Goal: Find specific page/section: Find specific page/section

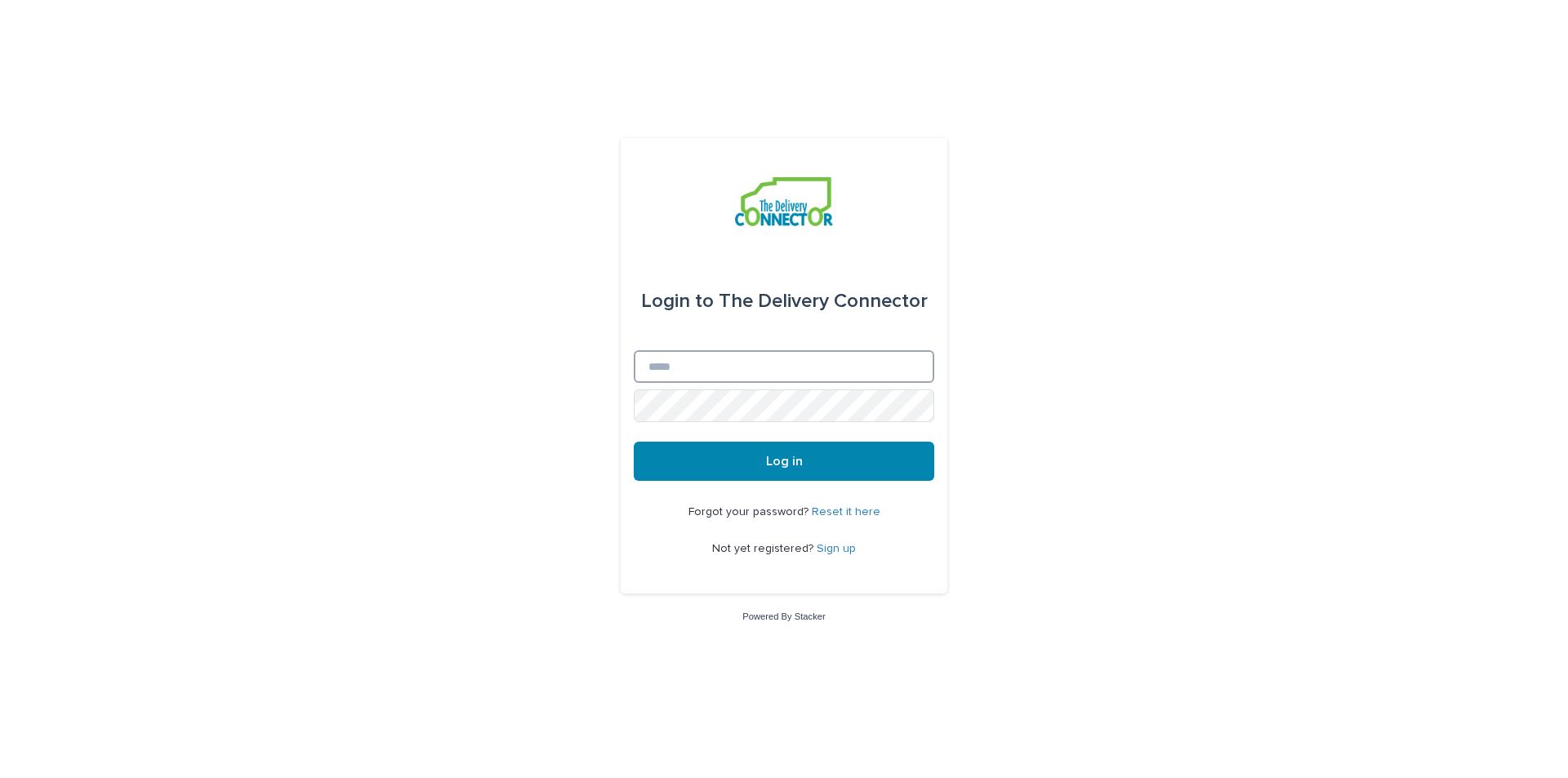
click at [716, 378] on input "Email" at bounding box center [784, 366] width 300 height 32
type input "**********"
click at [781, 474] on button "Log in" at bounding box center [784, 461] width 300 height 39
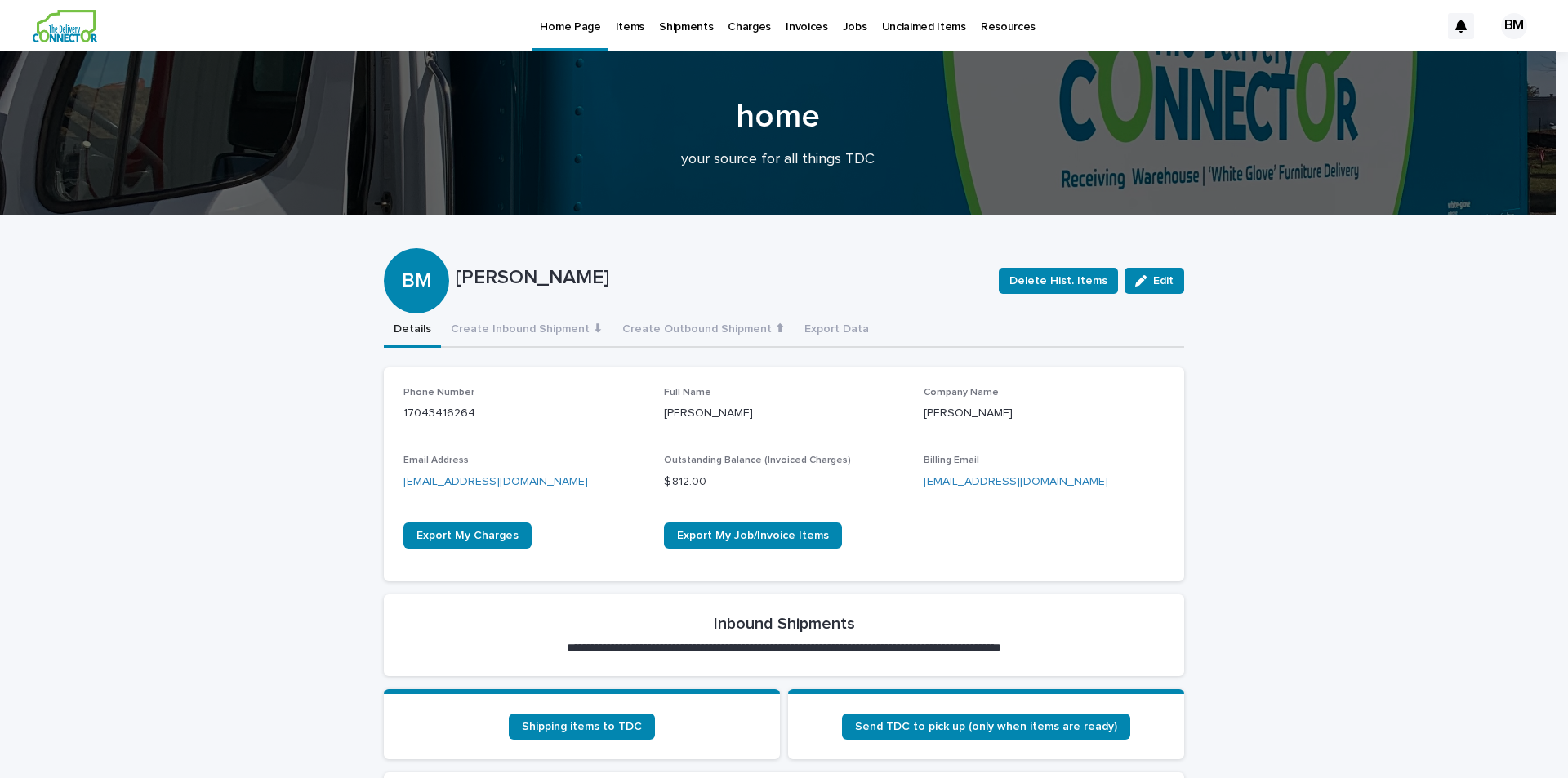
click at [684, 31] on p "Shipments" at bounding box center [686, 17] width 54 height 34
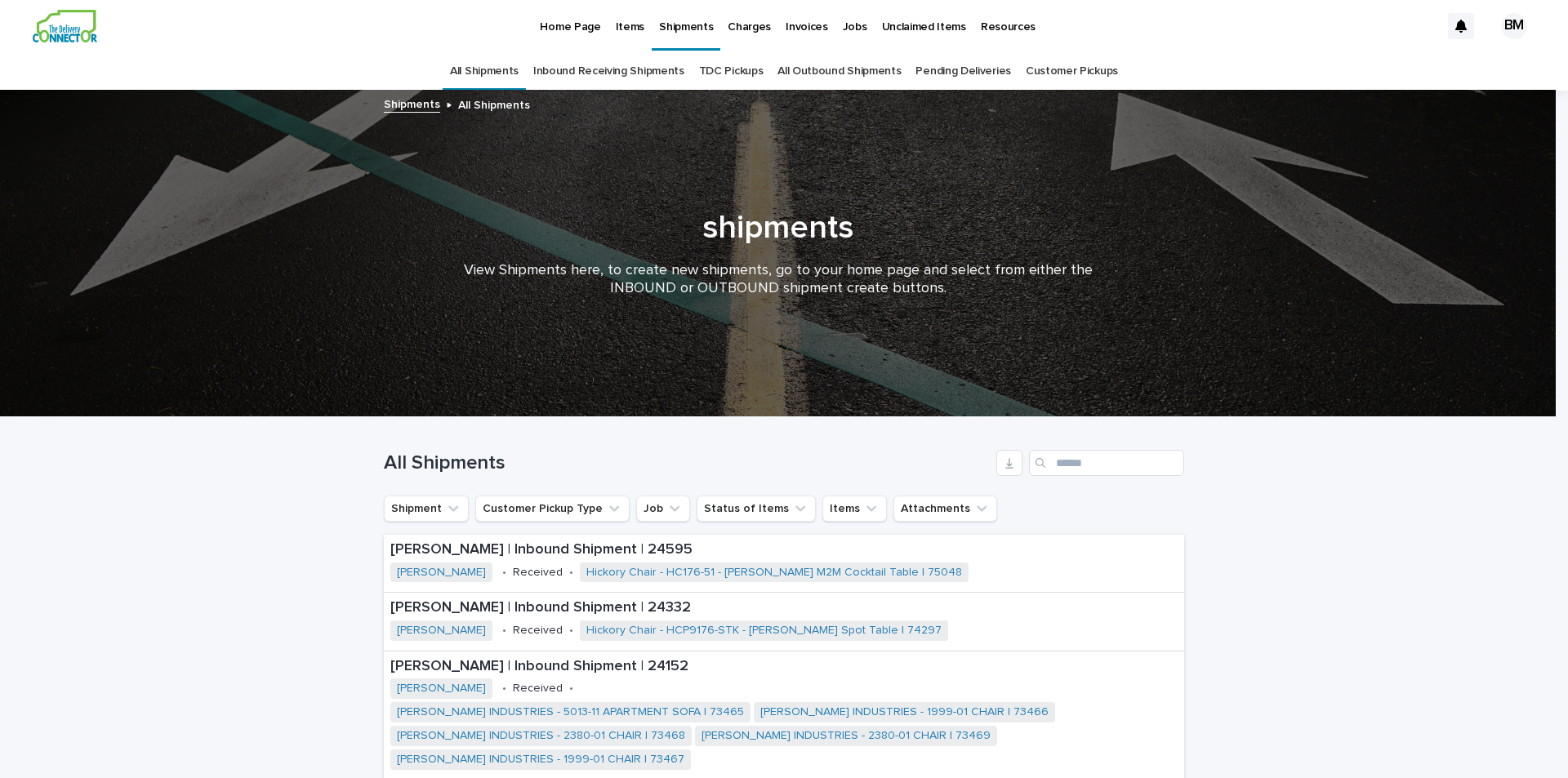
click at [550, 29] on p "Home Page" at bounding box center [570, 17] width 60 height 34
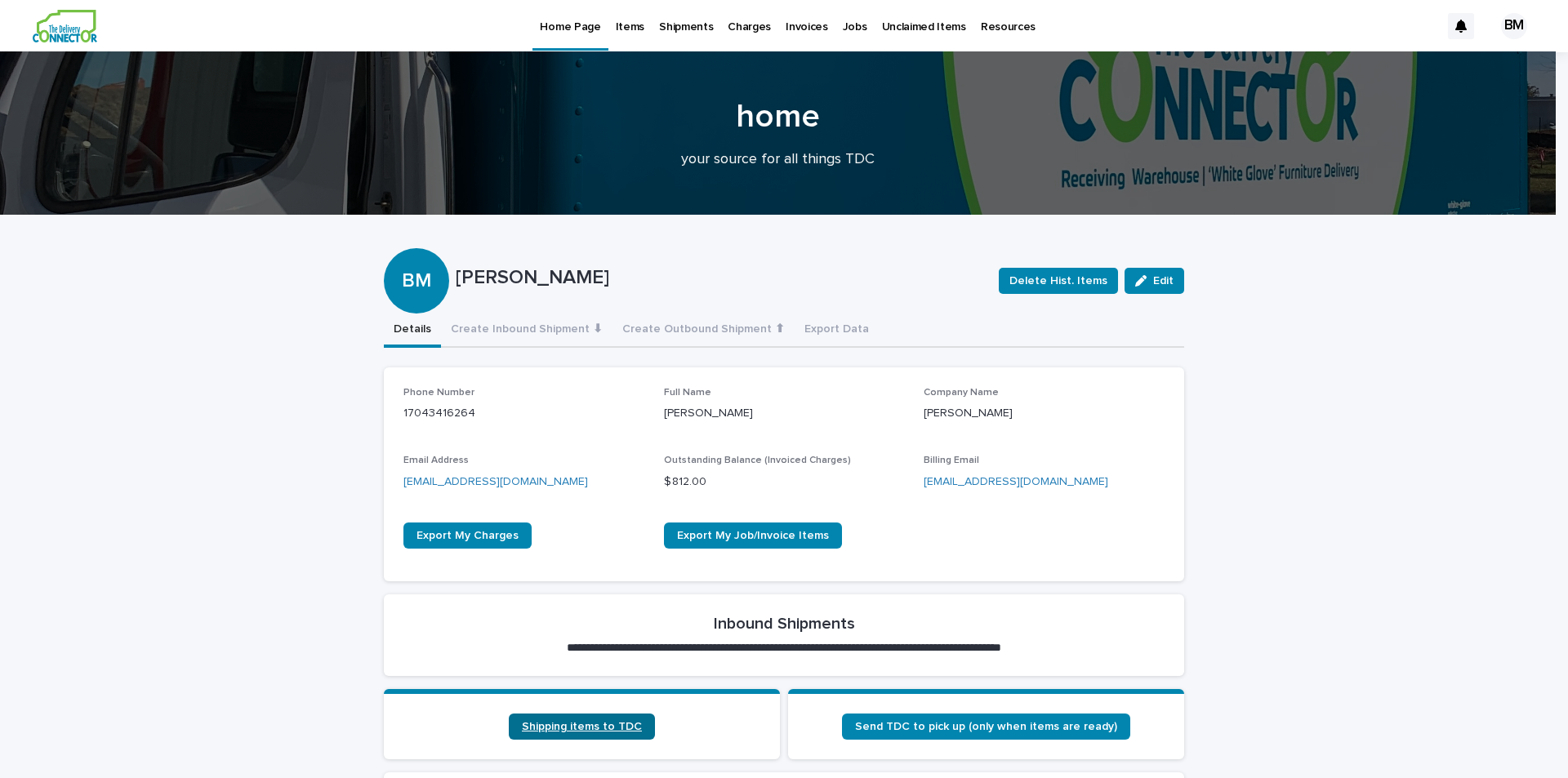
click at [607, 724] on span "Shipping items to TDC" at bounding box center [581, 726] width 120 height 11
click at [659, 22] on p "Shipments" at bounding box center [686, 17] width 54 height 34
